Goal: Transaction & Acquisition: Purchase product/service

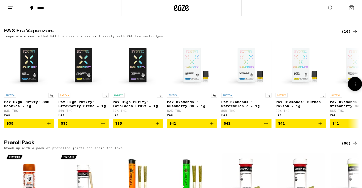
scroll to position [996, 0]
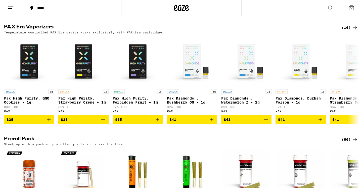
click at [343, 31] on div "(16)" at bounding box center [350, 28] width 16 height 6
